Goal: Find specific fact: Find contact information

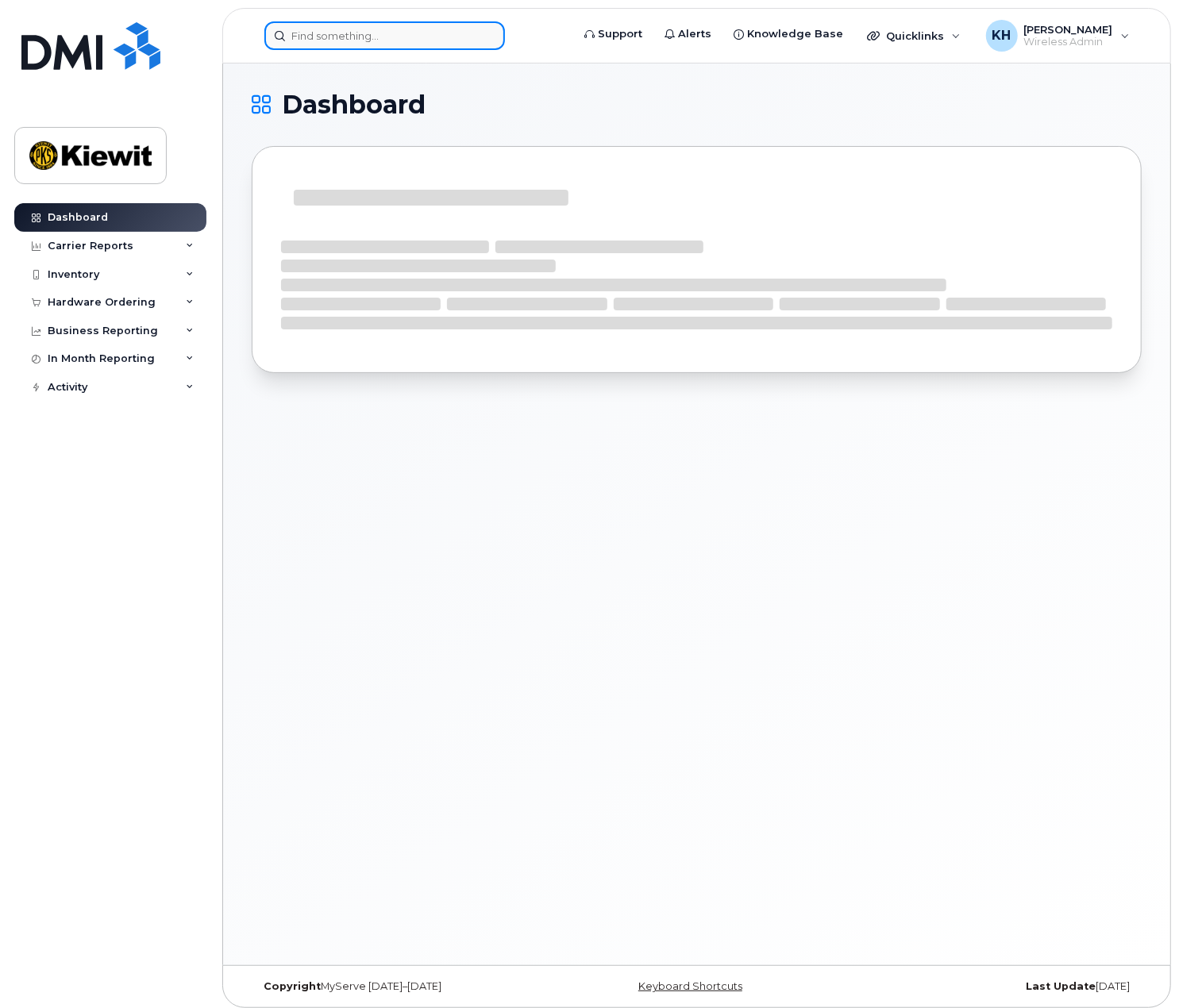
click at [408, 41] on input at bounding box center [384, 36] width 240 height 29
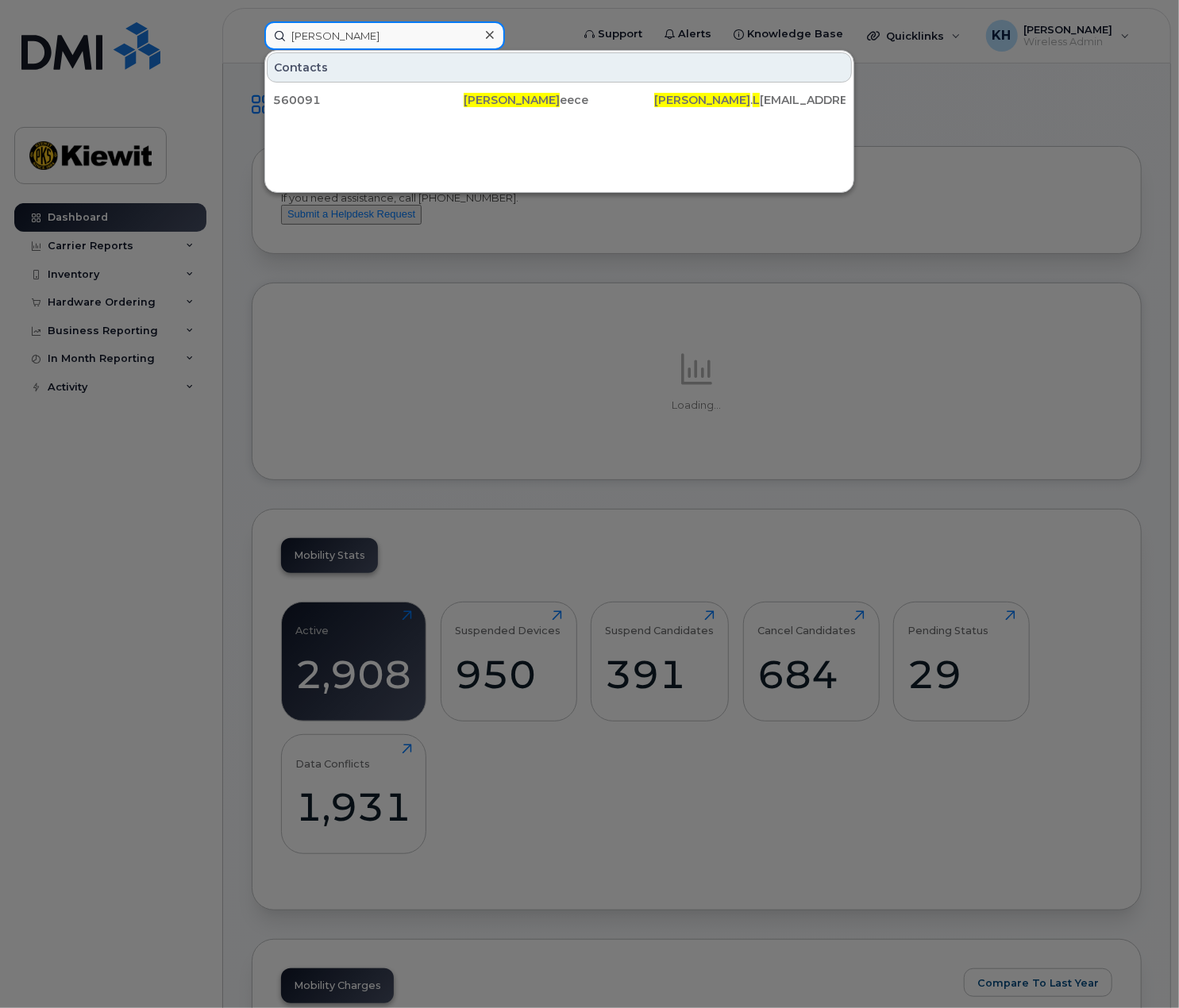
drag, startPoint x: 408, startPoint y: 41, endPoint x: 60, endPoint y: 29, distance: 348.2
click at [252, 31] on div "[PERSON_NAME] l Contacts 560091 [PERSON_NAME] . L [EMAIL_ADDRESS][PERSON_NAME][…" at bounding box center [412, 36] width 322 height 29
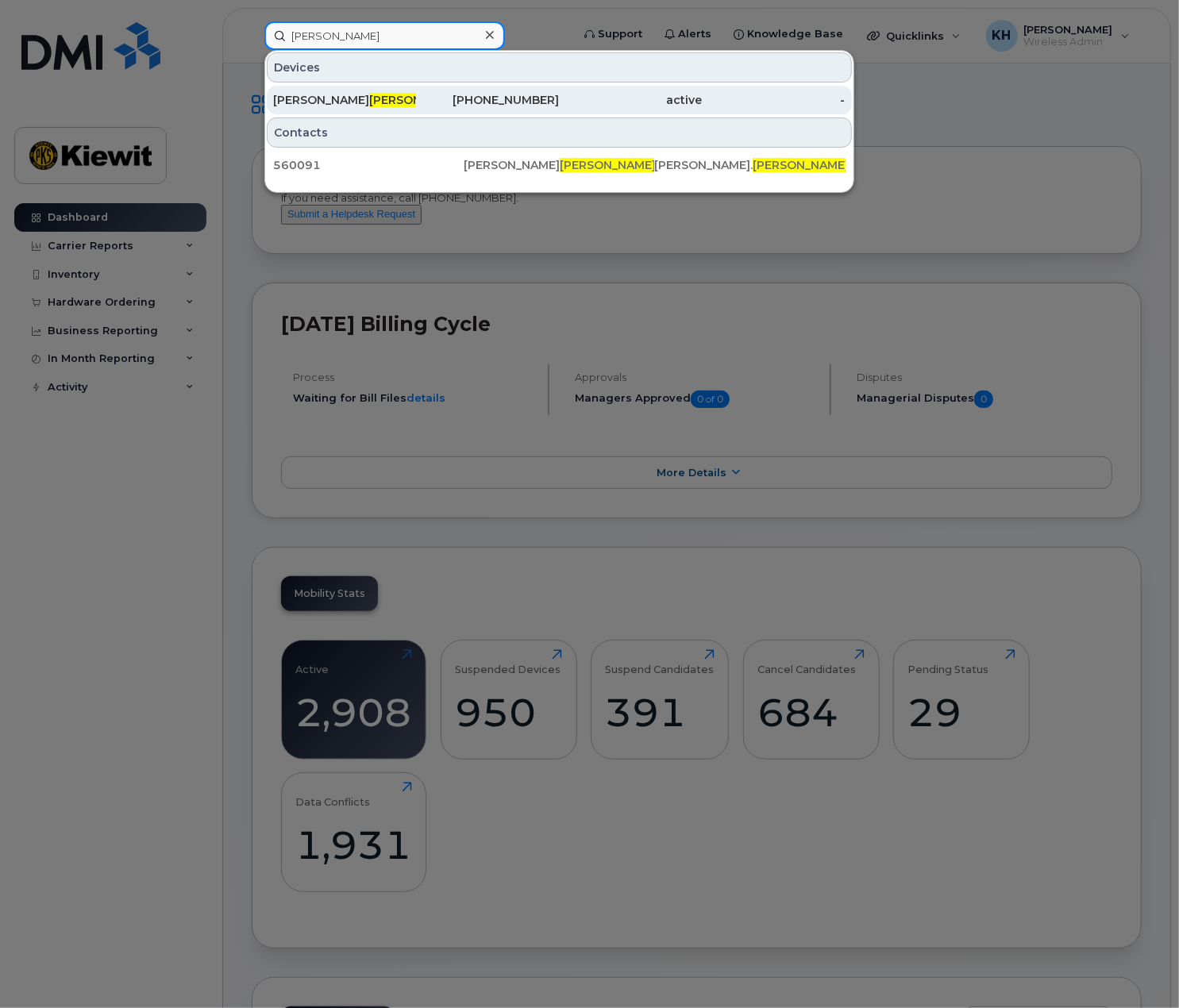
type input "[PERSON_NAME]"
click at [369, 100] on span "[PERSON_NAME]" at bounding box center [416, 99] width 96 height 14
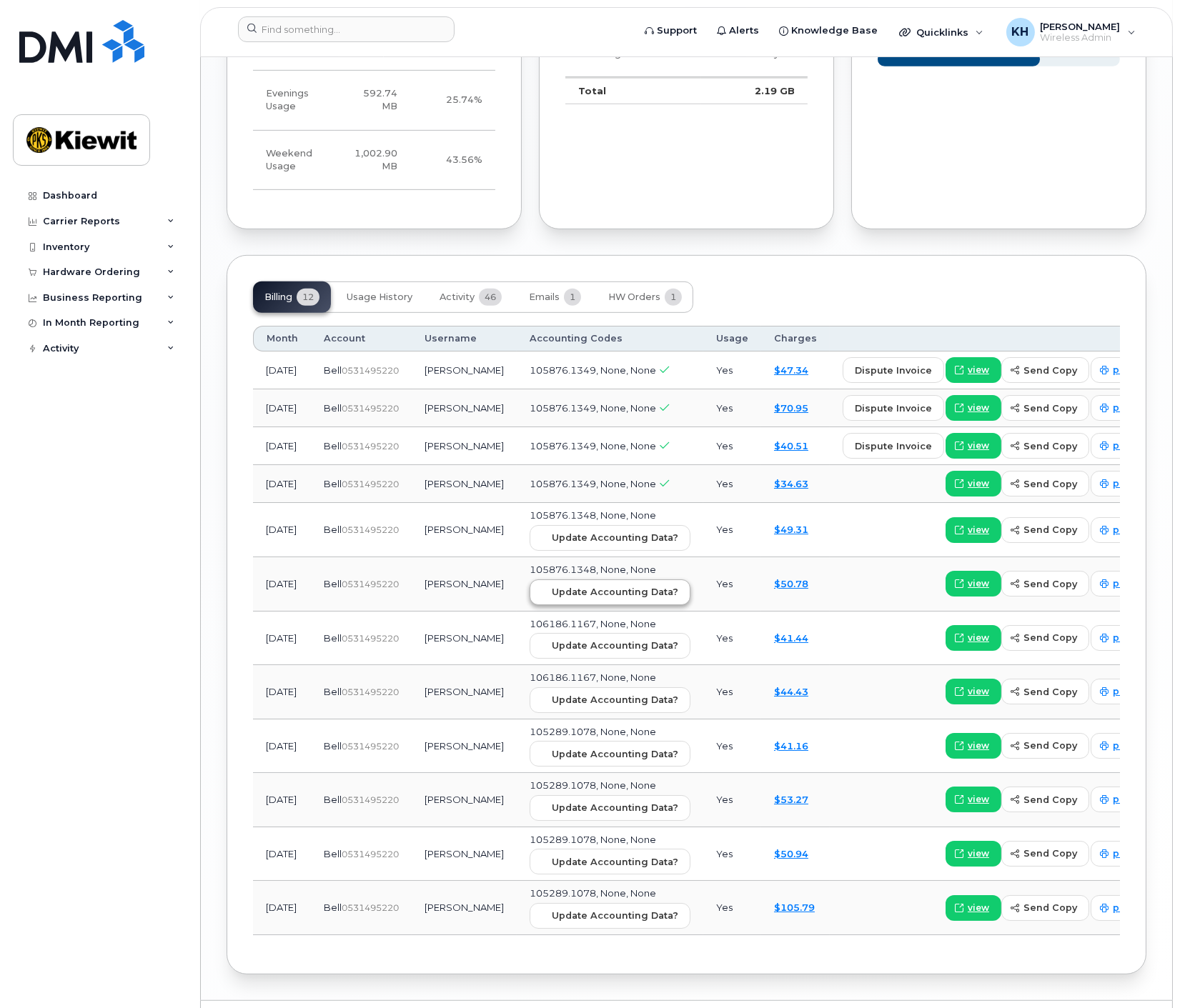
scroll to position [1508, 0]
